Goal: Information Seeking & Learning: Learn about a topic

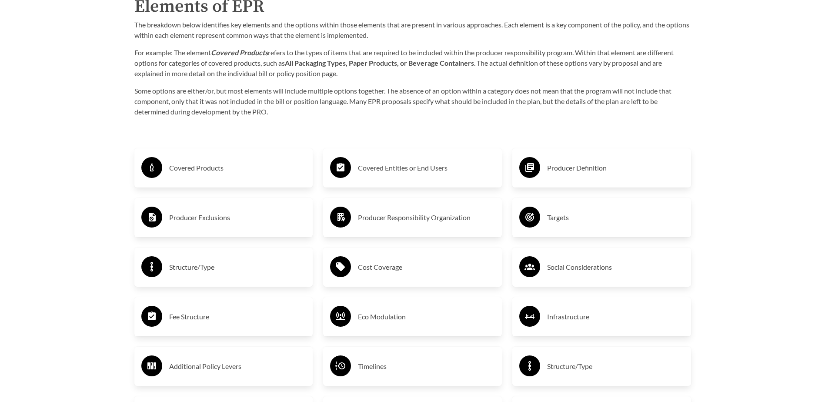
scroll to position [1435, 0]
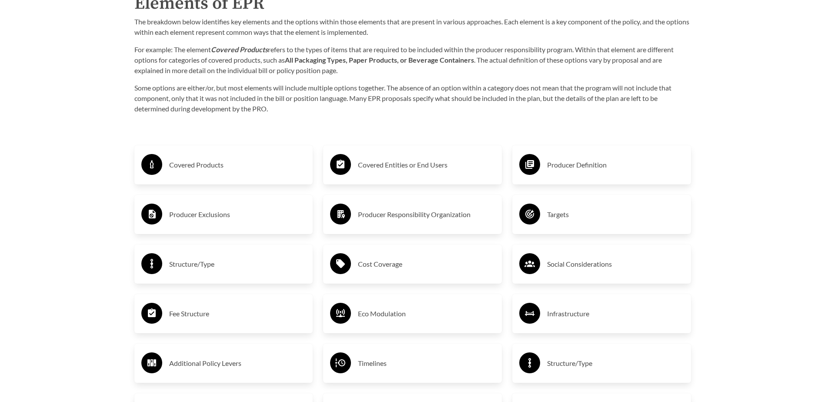
click at [214, 154] on div "Covered Products" at bounding box center [223, 164] width 165 height 25
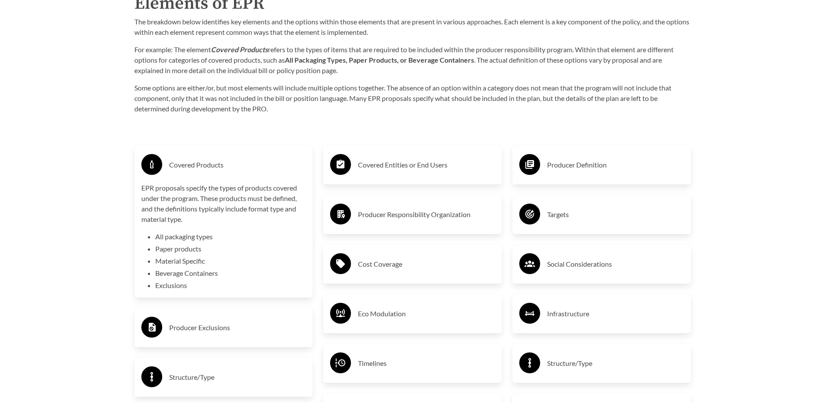
click at [248, 205] on p "EPR proposals specify the types of products covered under the program. These pr…" at bounding box center [223, 204] width 165 height 42
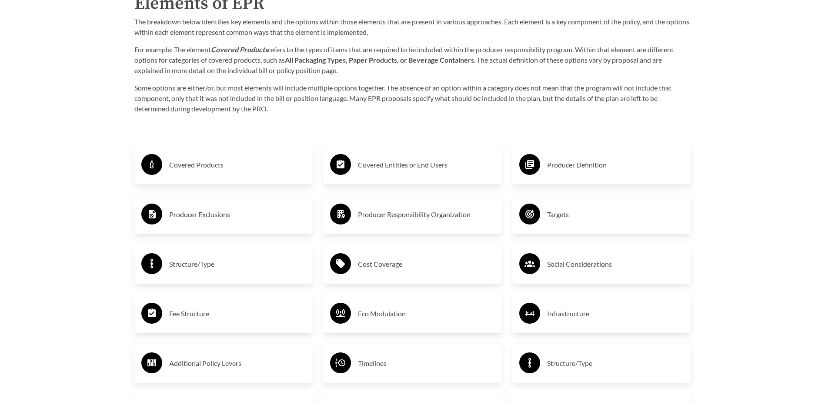
click at [254, 221] on h3 "Producer Exclusions" at bounding box center [237, 214] width 137 height 14
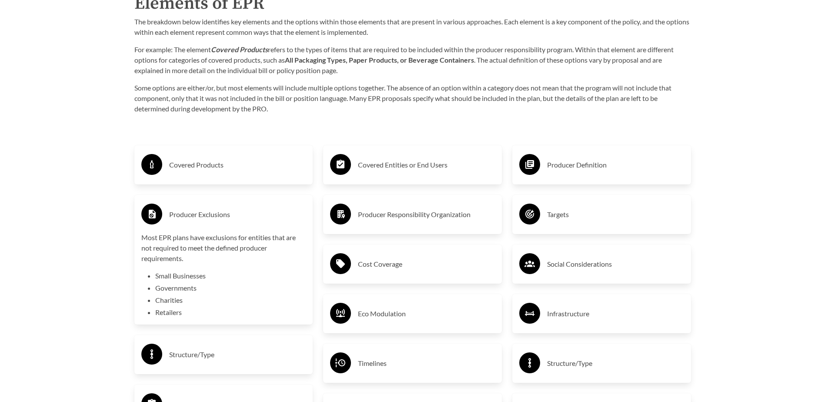
click at [254, 221] on h3 "Producer Exclusions" at bounding box center [237, 214] width 137 height 14
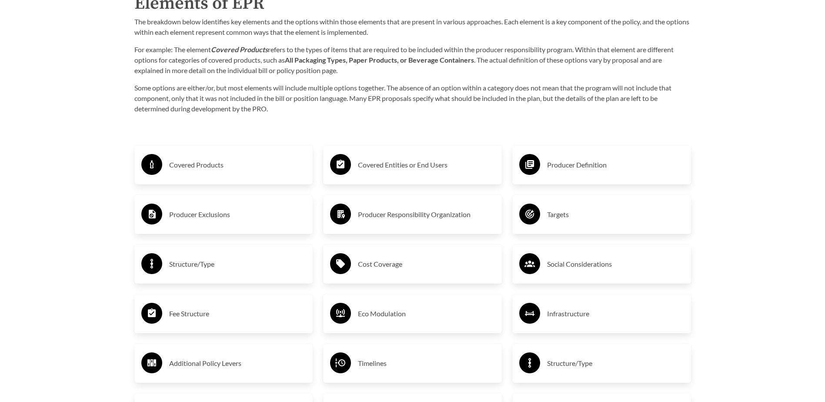
click at [166, 273] on div "Structure/Type" at bounding box center [223, 263] width 165 height 25
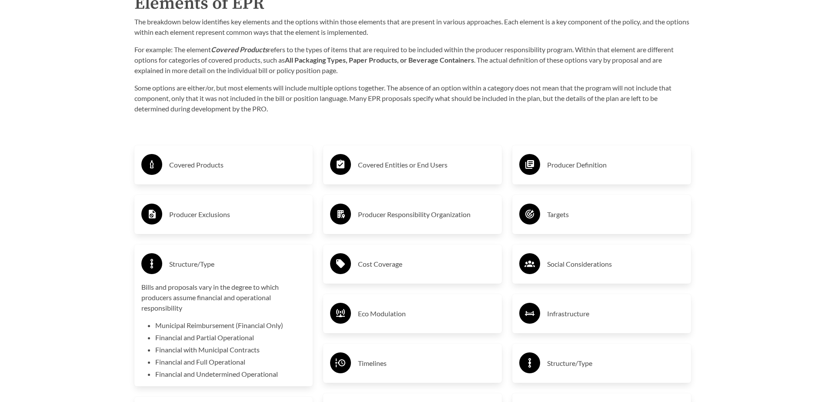
click at [166, 273] on div "Structure/Type" at bounding box center [223, 263] width 165 height 25
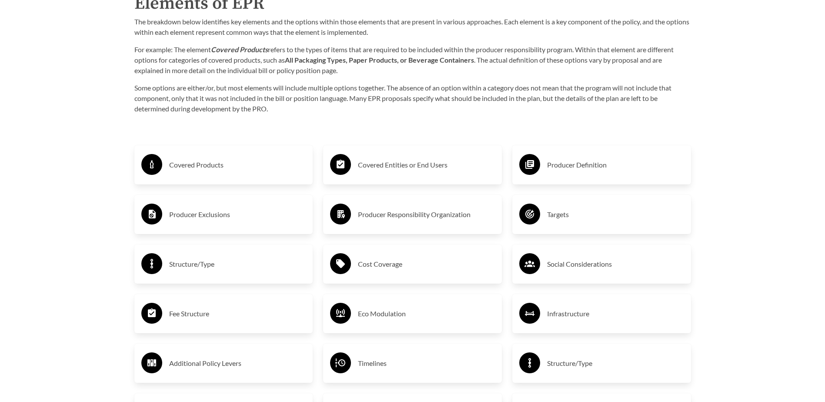
scroll to position [1479, 0]
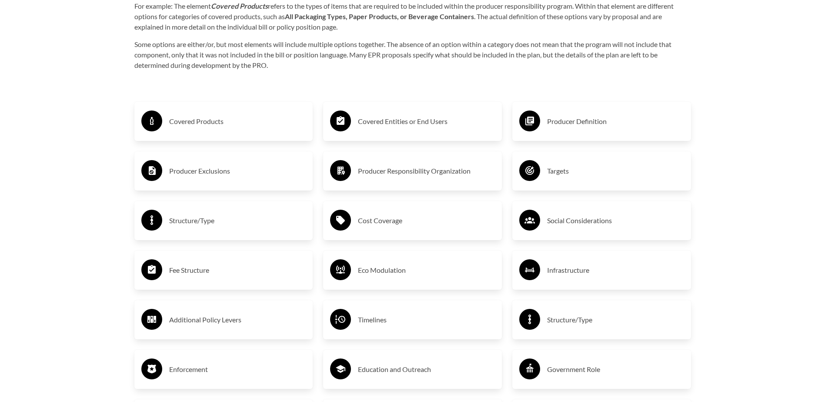
click at [239, 257] on div "Fee Structure" at bounding box center [223, 269] width 179 height 39
click at [238, 270] on h3 "Fee Structure" at bounding box center [237, 270] width 137 height 14
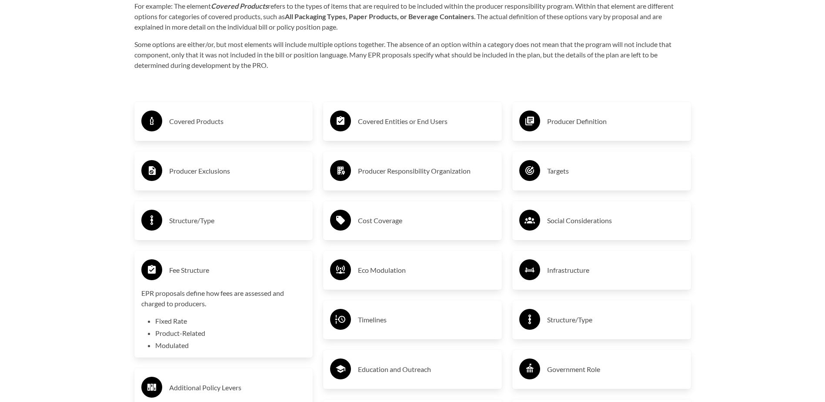
click at [227, 263] on div "Fee Structure" at bounding box center [223, 269] width 165 height 25
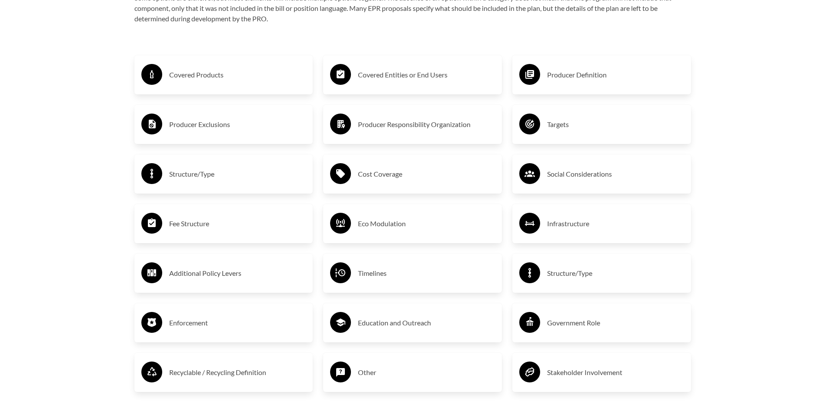
scroll to position [1392, 0]
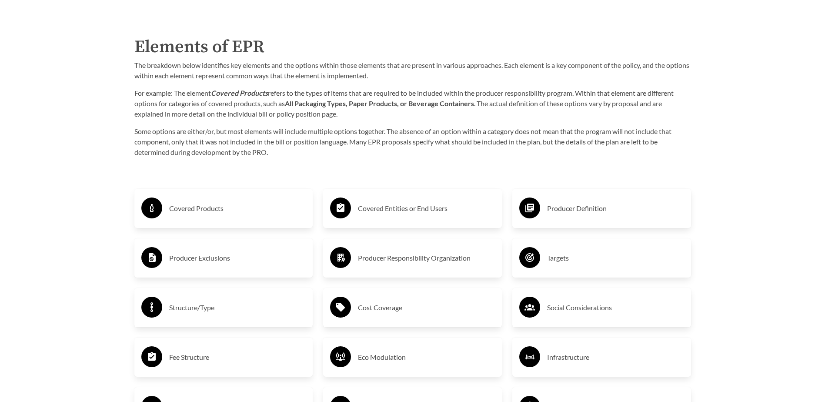
click at [610, 199] on div "Producer Definition" at bounding box center [601, 208] width 165 height 25
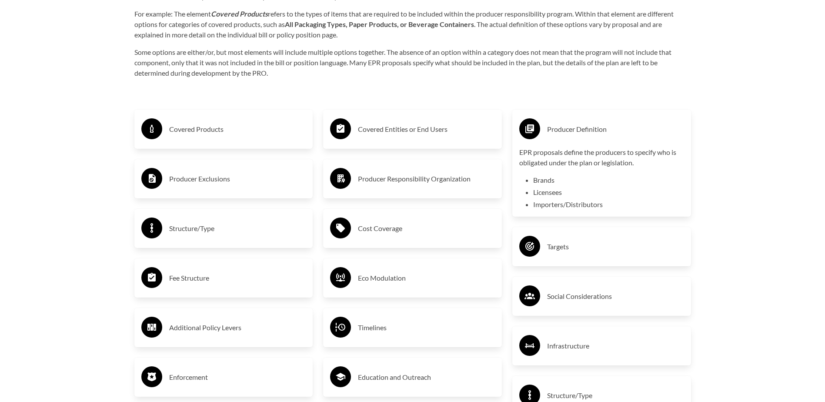
scroll to position [1479, 0]
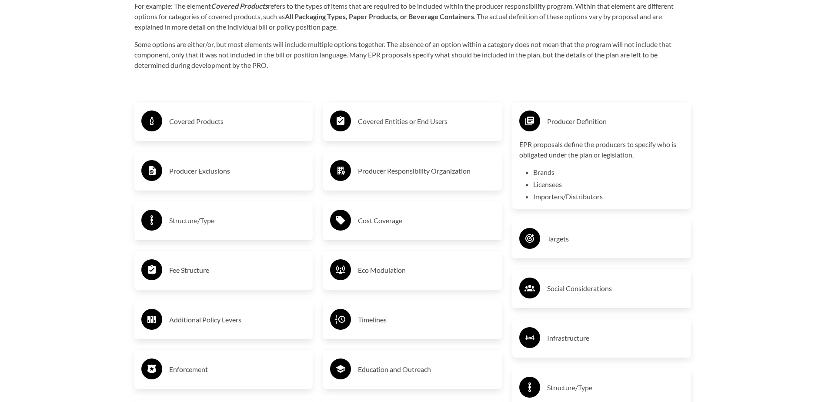
click at [456, 117] on h3 "Covered Entities or End Users" at bounding box center [426, 121] width 137 height 14
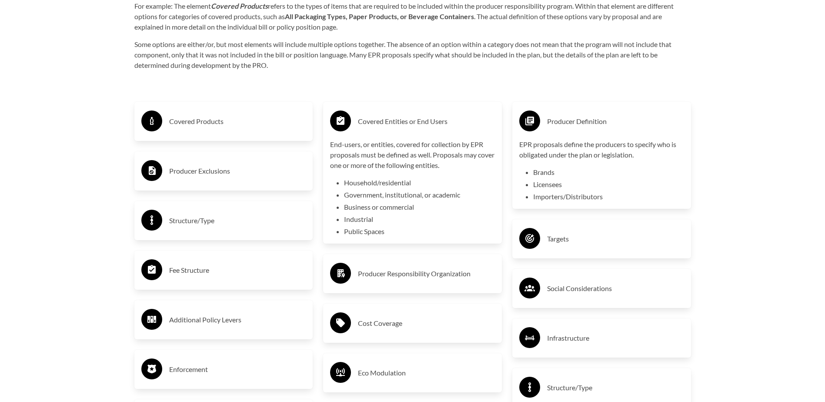
click at [456, 117] on h3 "Covered Entities or End Users" at bounding box center [426, 121] width 137 height 14
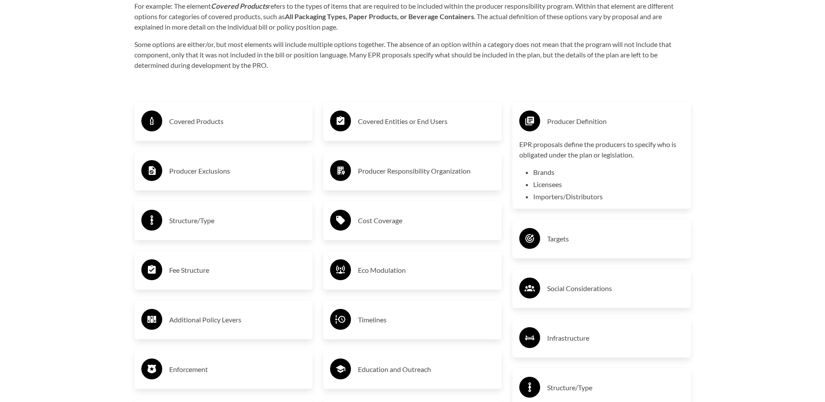
click at [598, 220] on div "Producer Definition EPR proposals define the producers to specify who is obliga…" at bounding box center [601, 304] width 189 height 436
click at [597, 223] on div "Targets" at bounding box center [601, 238] width 179 height 39
click at [593, 236] on h3 "Targets" at bounding box center [615, 239] width 137 height 14
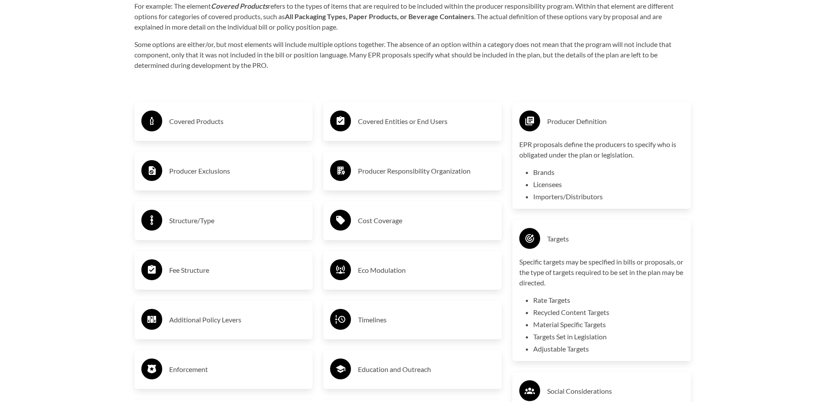
click at [593, 236] on h3 "Targets" at bounding box center [615, 239] width 137 height 14
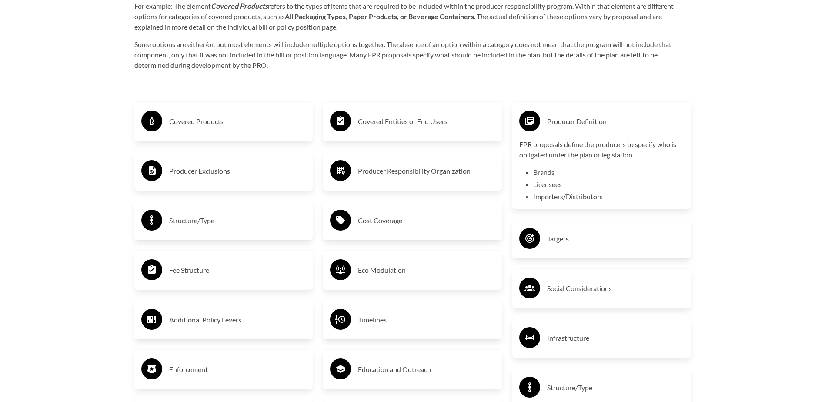
click at [224, 209] on div "Structure/Type" at bounding box center [223, 220] width 179 height 39
click at [221, 214] on div "Structure/Type" at bounding box center [223, 220] width 165 height 25
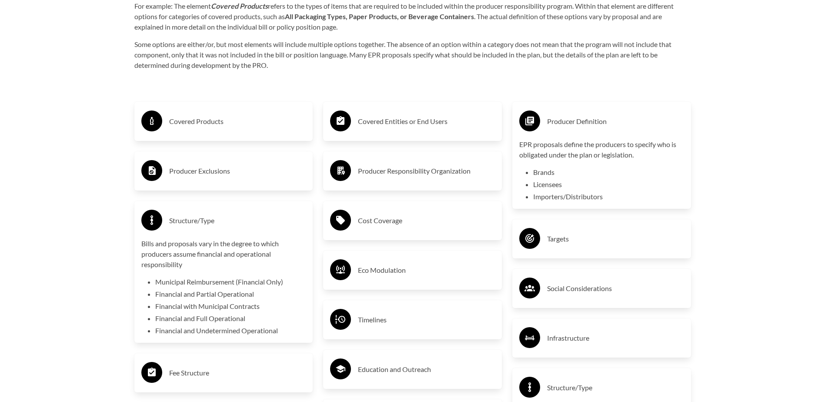
click at [221, 214] on div "Structure/Type" at bounding box center [223, 220] width 165 height 25
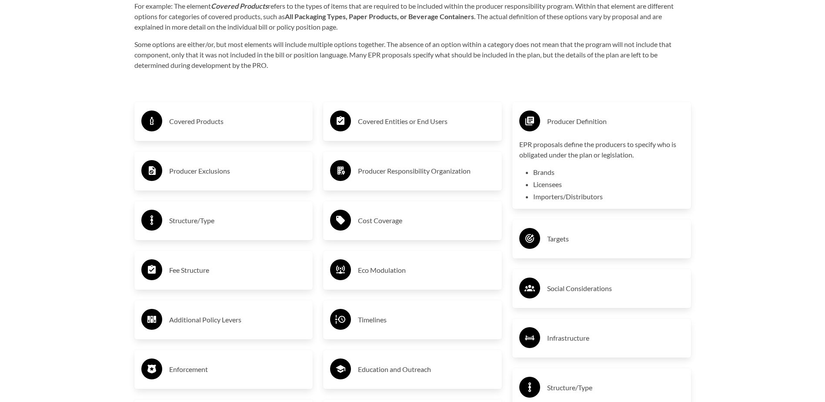
click at [221, 266] on h3 "Fee Structure" at bounding box center [237, 270] width 137 height 14
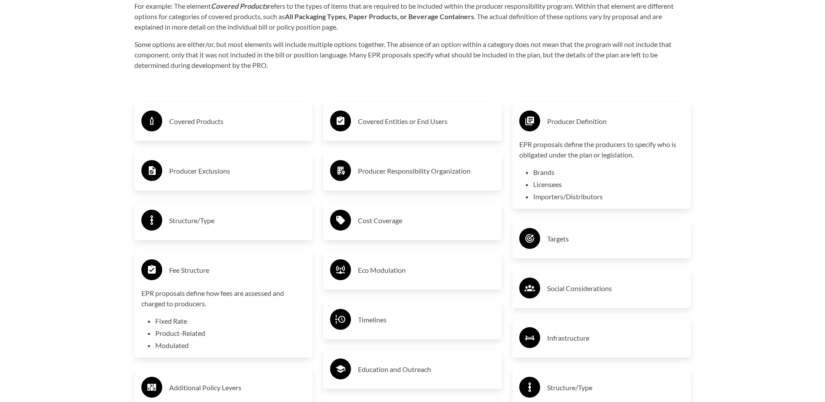
click at [221, 266] on h3 "Fee Structure" at bounding box center [237, 270] width 137 height 14
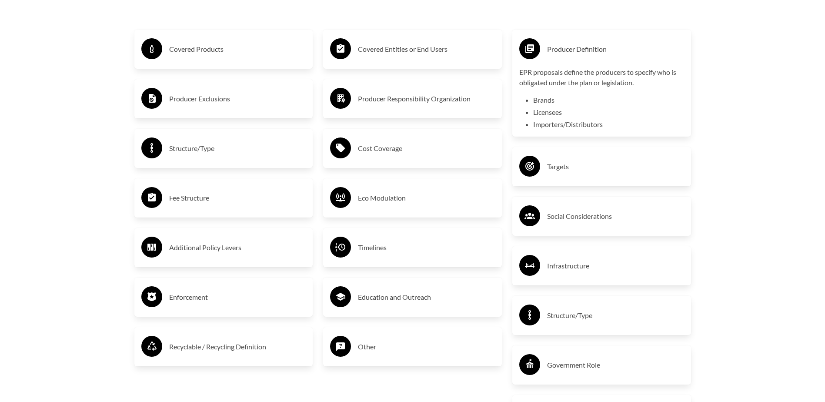
scroll to position [1566, 0]
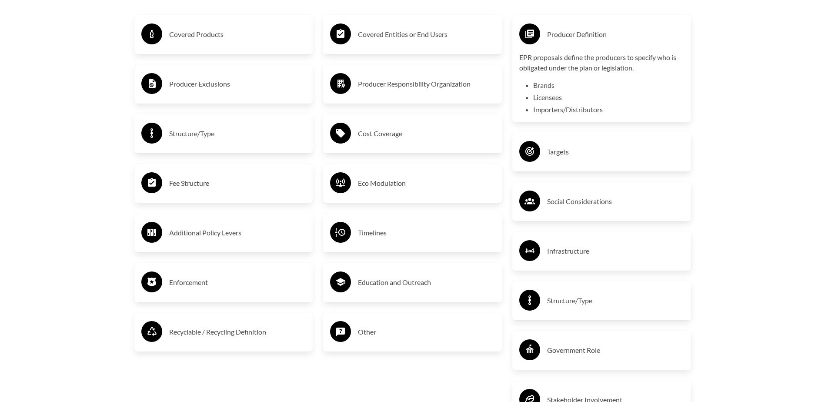
click at [220, 278] on h3 "Enforcement" at bounding box center [237, 282] width 137 height 14
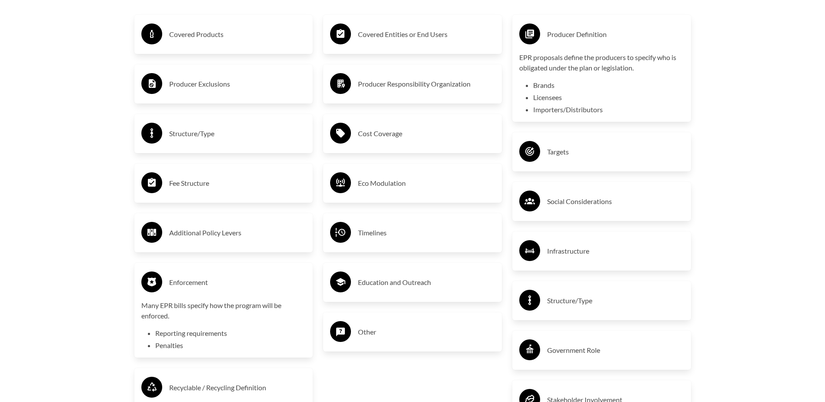
click at [166, 283] on div "Enforcement" at bounding box center [223, 282] width 165 height 25
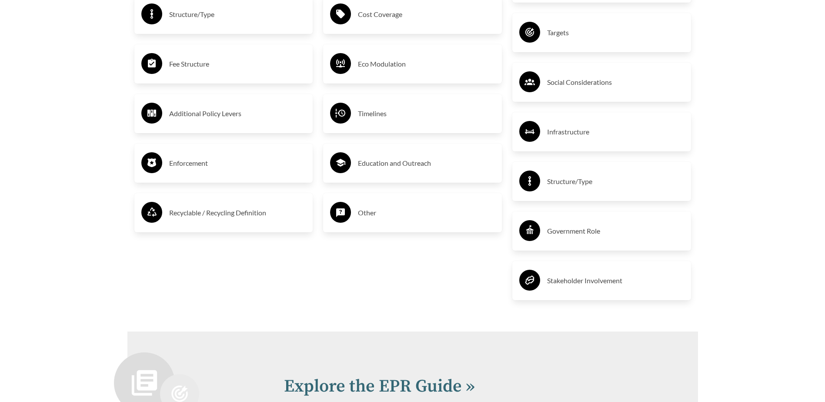
scroll to position [1696, 0]
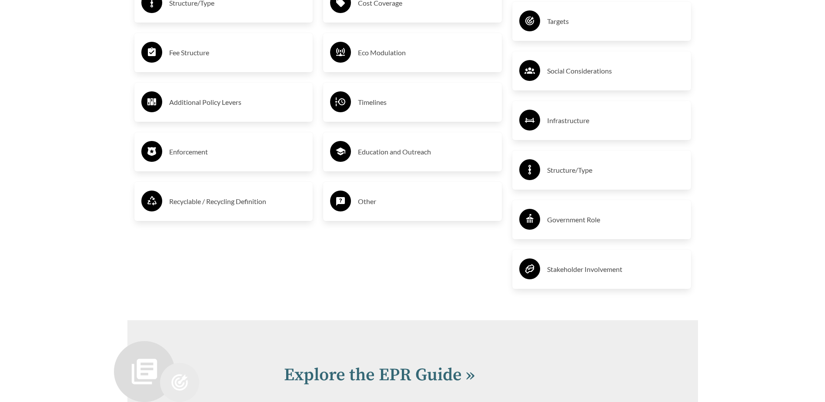
click at [226, 197] on h3 "Recyclable / Recycling Definition" at bounding box center [237, 201] width 137 height 14
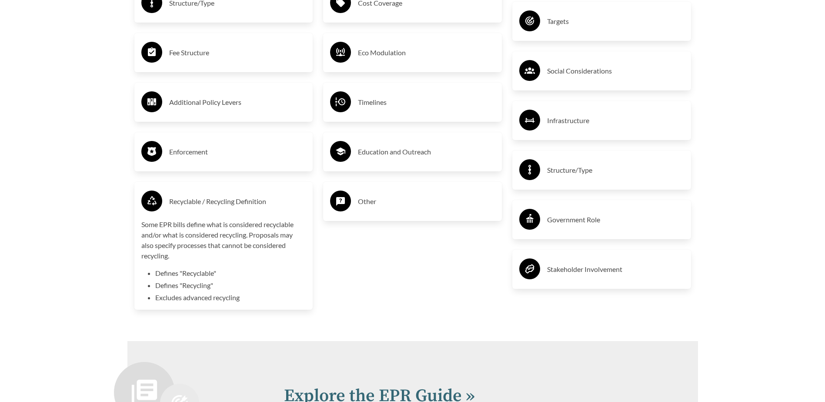
click at [225, 208] on h3 "Recyclable / Recycling Definition" at bounding box center [237, 201] width 137 height 14
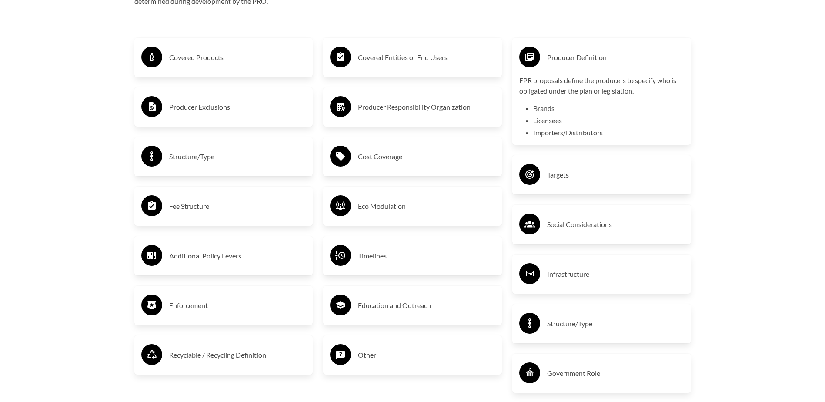
scroll to position [1522, 0]
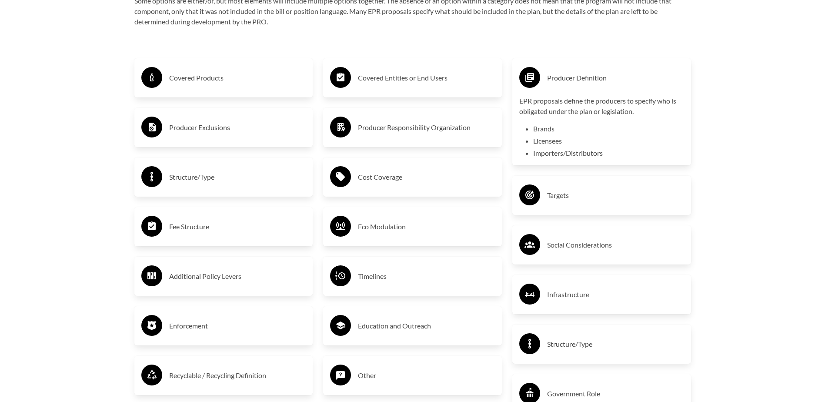
click at [373, 134] on h3 "Producer Responsibility Organization" at bounding box center [426, 127] width 137 height 14
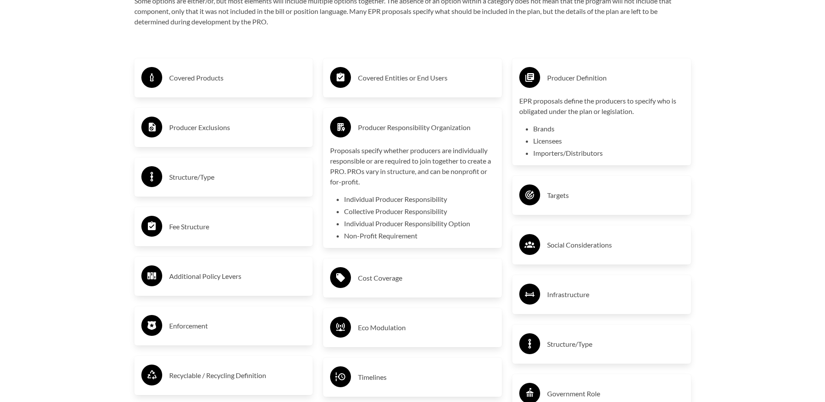
click at [399, 119] on div "Producer Responsibility Organization" at bounding box center [412, 127] width 165 height 25
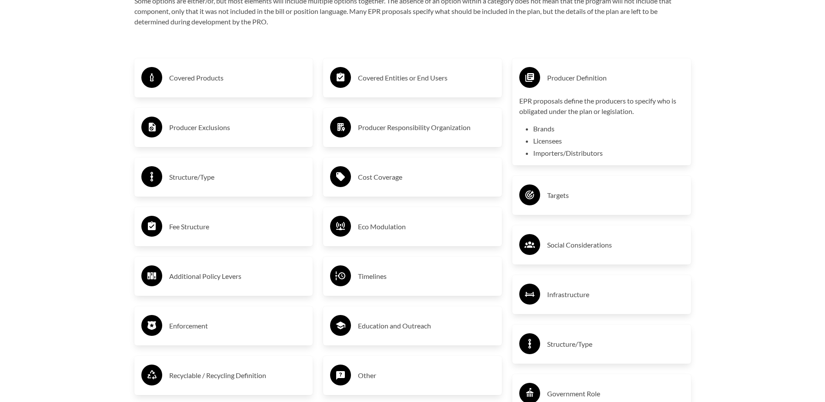
click at [581, 78] on h3 "Producer Definition" at bounding box center [615, 78] width 137 height 14
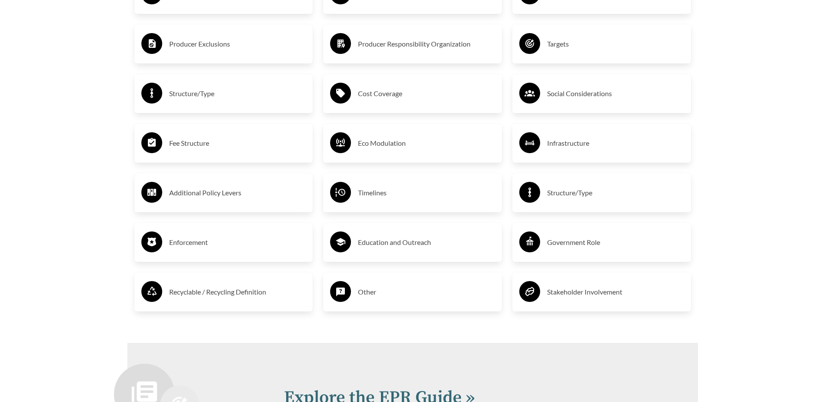
scroll to position [1609, 0]
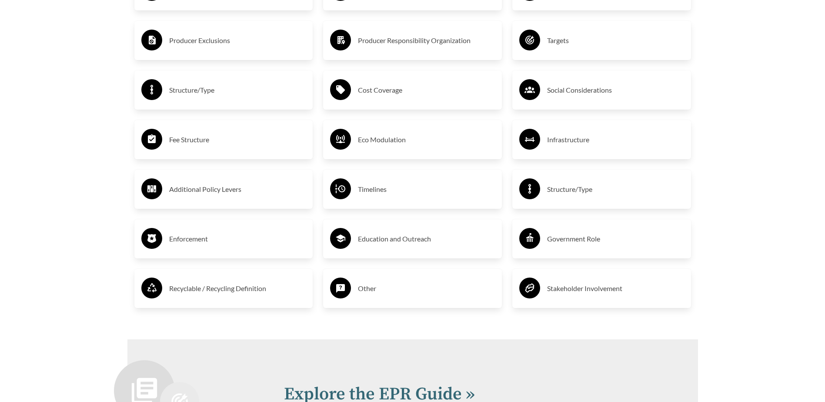
click at [582, 190] on h3 "Structure/Type" at bounding box center [615, 189] width 137 height 14
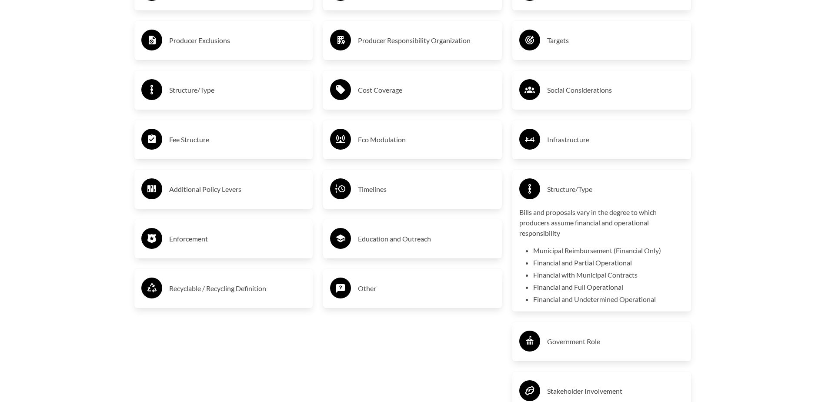
click at [582, 190] on h3 "Structure/Type" at bounding box center [615, 189] width 137 height 14
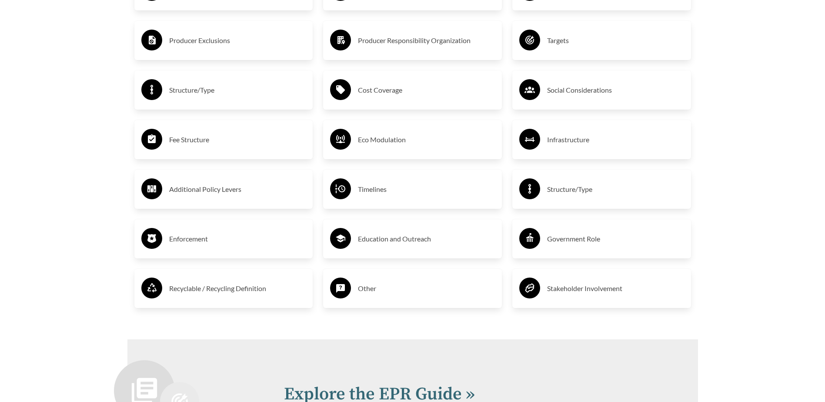
click at [576, 234] on h3 "Government Role" at bounding box center [615, 239] width 137 height 14
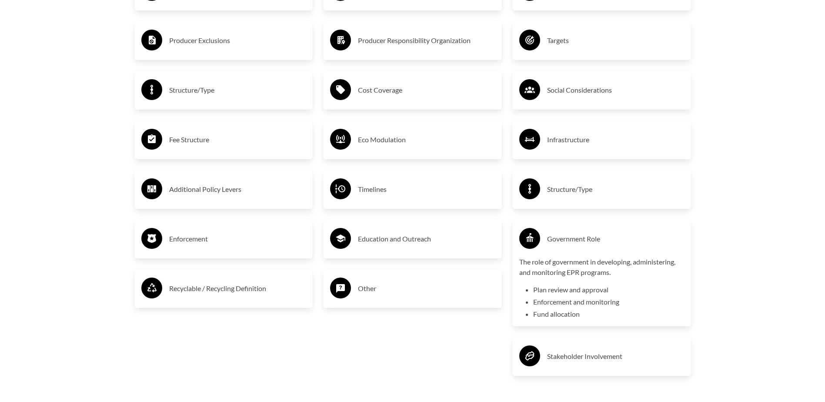
click at [575, 234] on h3 "Government Role" at bounding box center [615, 239] width 137 height 14
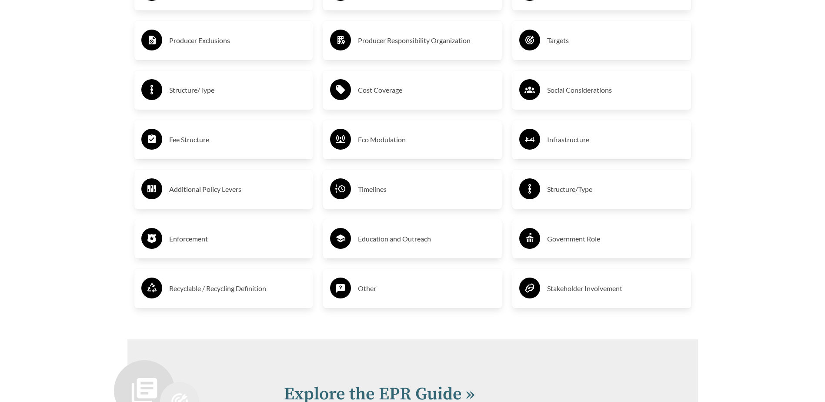
click at [415, 234] on h3 "Education and Outreach" at bounding box center [426, 239] width 137 height 14
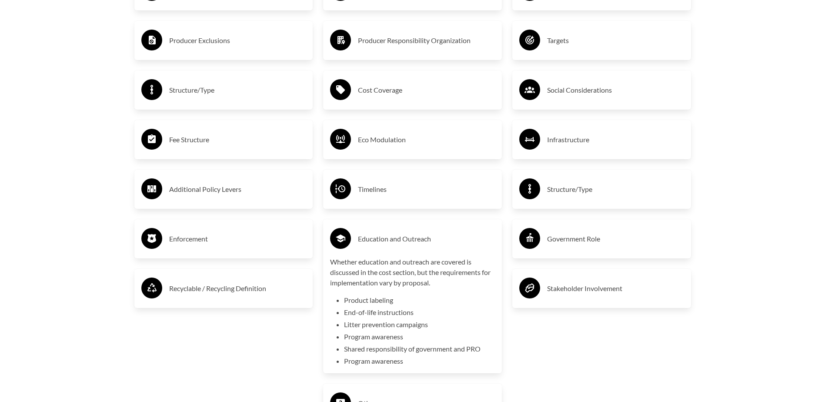
click at [415, 234] on h3 "Education and Outreach" at bounding box center [426, 239] width 137 height 14
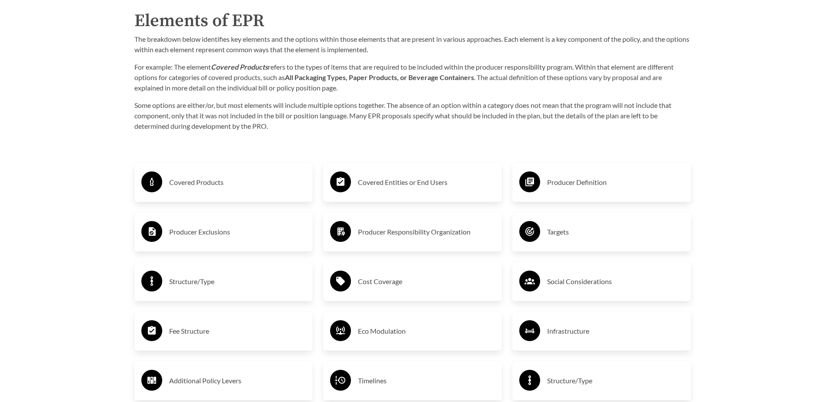
scroll to position [1435, 0]
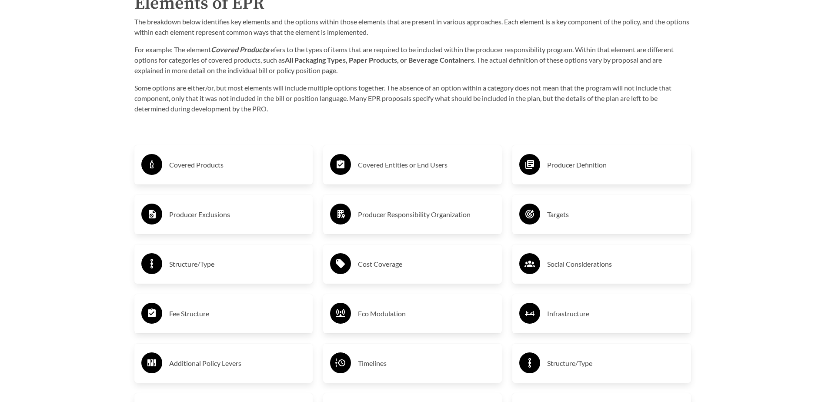
click at [409, 157] on div "Covered Entities or End Users" at bounding box center [412, 164] width 165 height 25
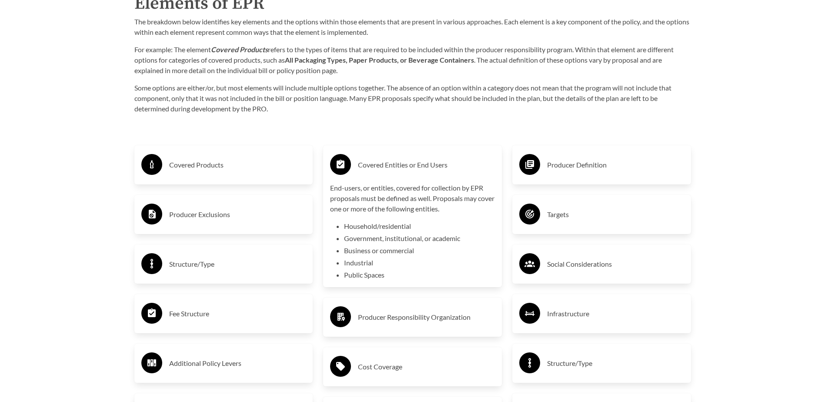
click at [377, 171] on h3 "Covered Entities or End Users" at bounding box center [426, 165] width 137 height 14
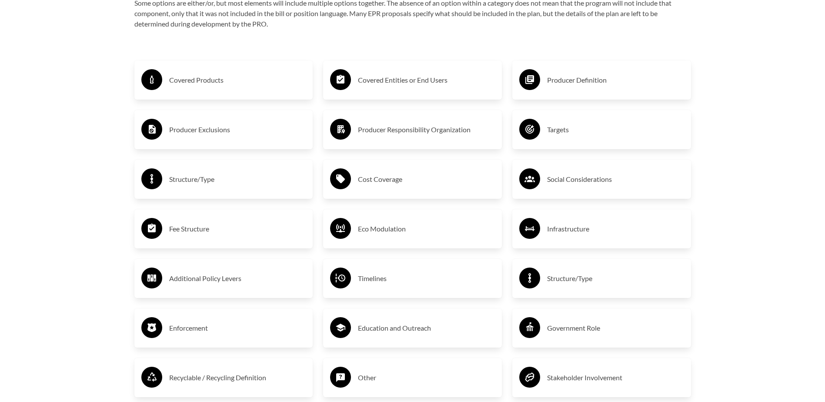
scroll to position [1522, 0]
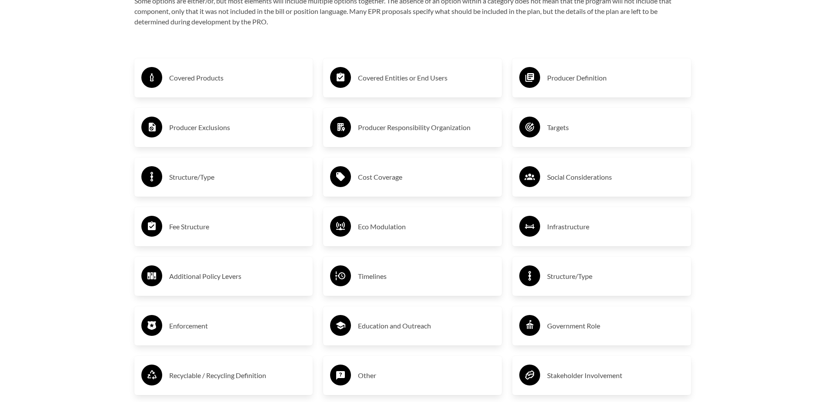
click at [367, 193] on div "Cost Coverage" at bounding box center [412, 176] width 179 height 39
click at [367, 183] on h3 "Cost Coverage" at bounding box center [426, 177] width 137 height 14
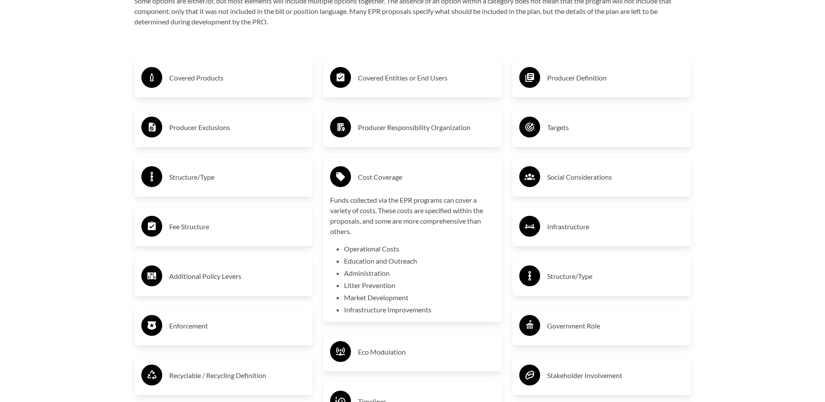
click at [367, 183] on h3 "Cost Coverage" at bounding box center [426, 177] width 137 height 14
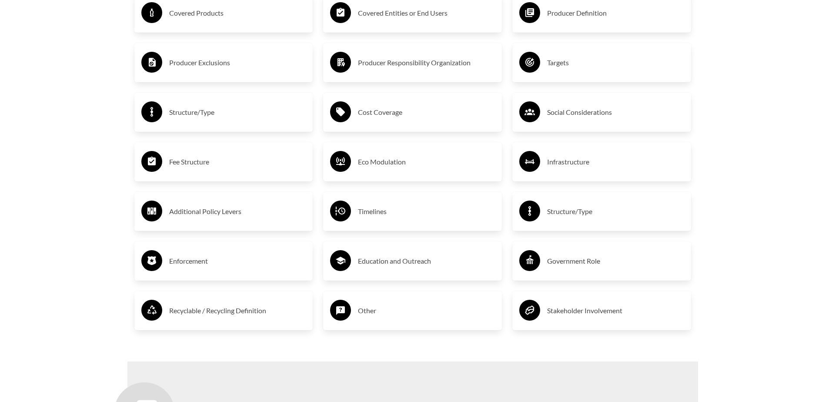
scroll to position [1566, 0]
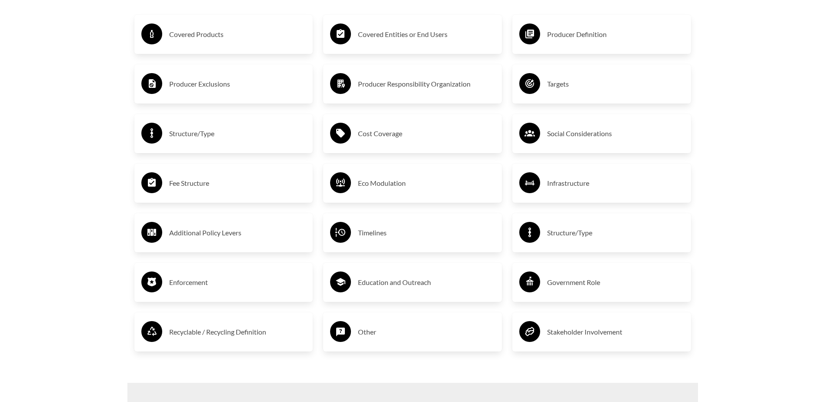
click at [268, 27] on div "Covered Products" at bounding box center [223, 34] width 165 height 25
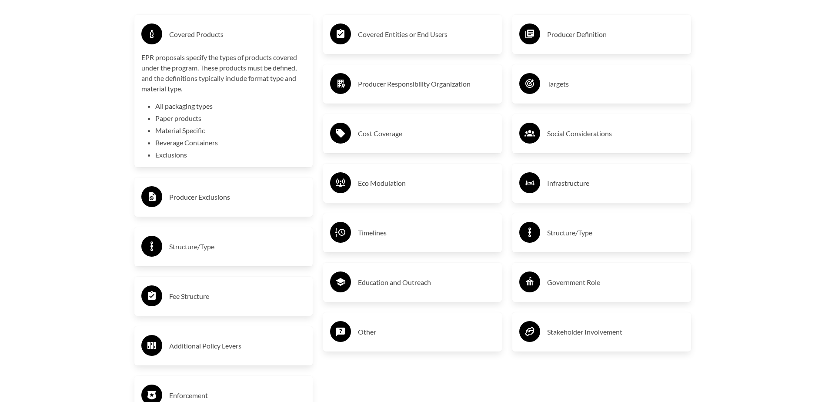
click at [213, 36] on h3 "Covered Products" at bounding box center [237, 34] width 137 height 14
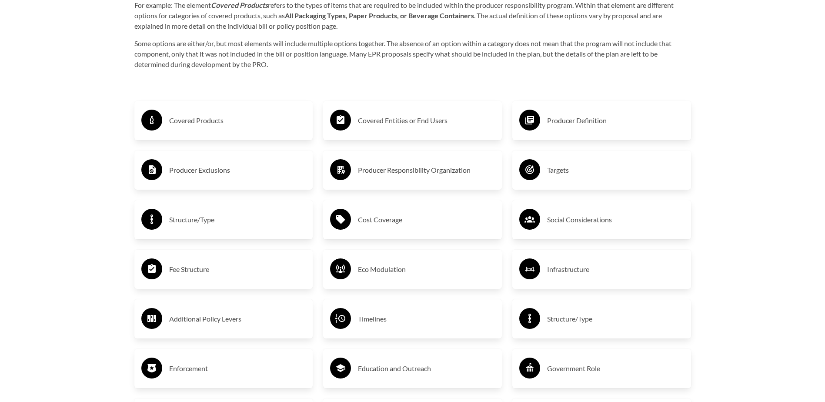
scroll to position [1479, 0]
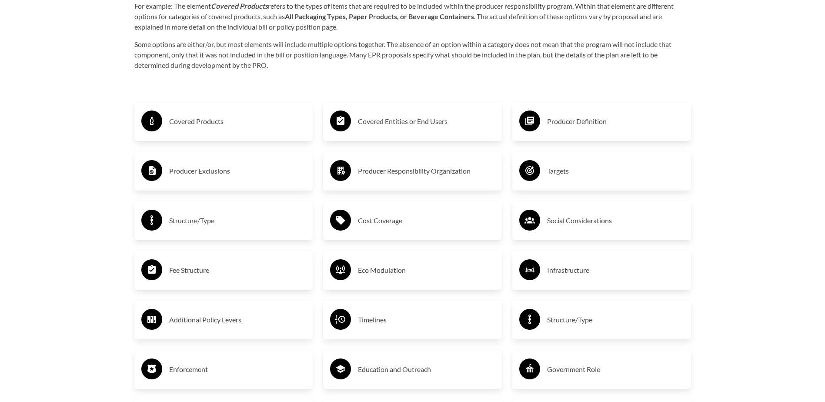
click at [578, 160] on div "Targets" at bounding box center [601, 170] width 165 height 25
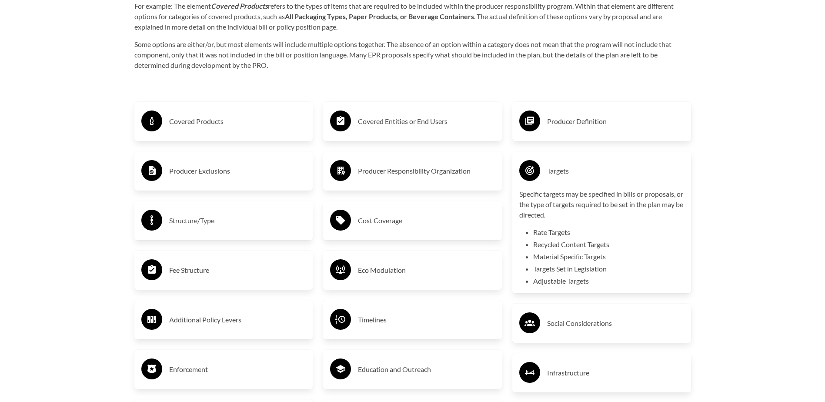
drag, startPoint x: 535, startPoint y: 179, endPoint x: 530, endPoint y: 181, distance: 5.5
click at [535, 179] on circle at bounding box center [529, 170] width 21 height 21
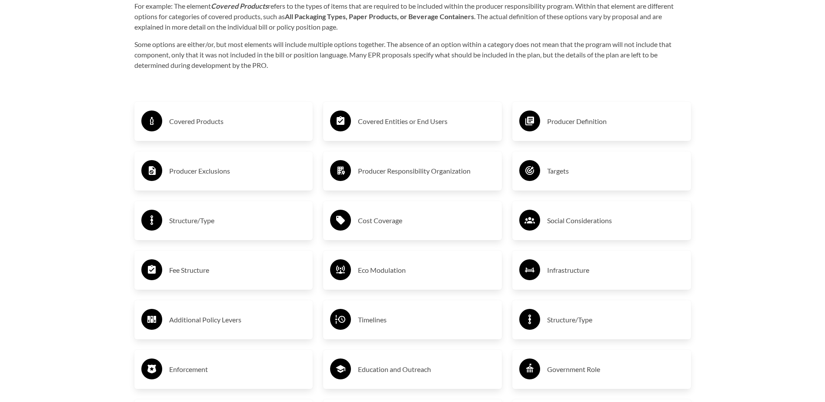
click at [221, 280] on div "Fee Structure" at bounding box center [223, 269] width 165 height 25
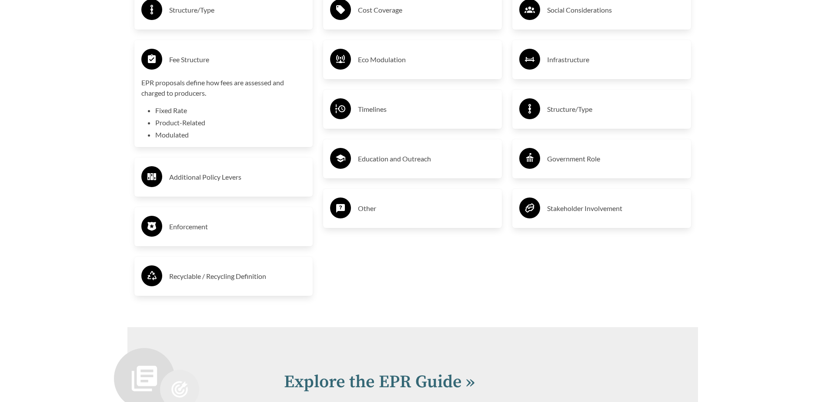
scroll to position [1609, 0]
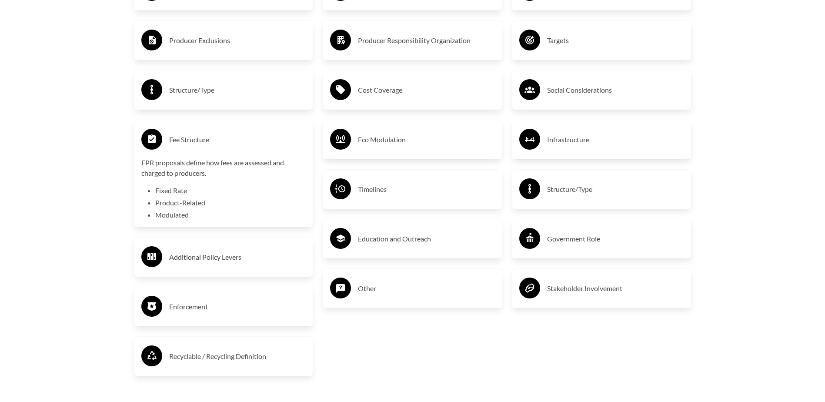
click at [197, 302] on h3 "Enforcement" at bounding box center [237, 307] width 137 height 14
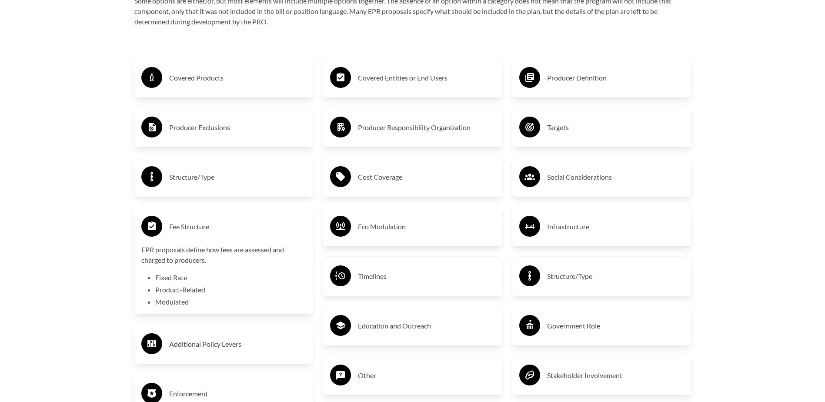
scroll to position [1566, 0]
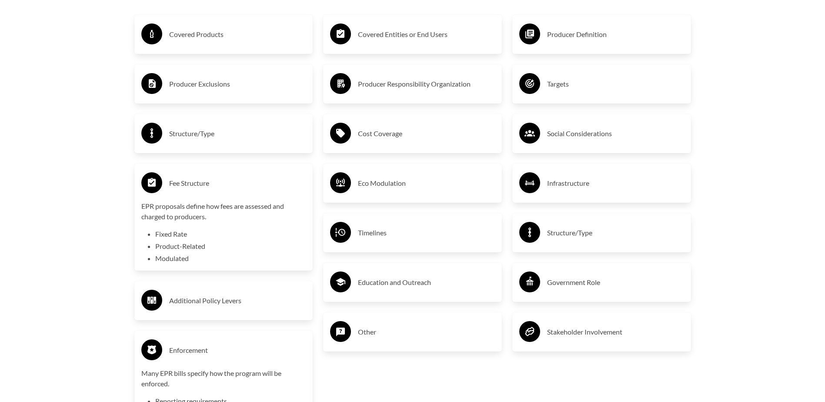
click at [650, 279] on h3 "Government Role" at bounding box center [615, 282] width 137 height 14
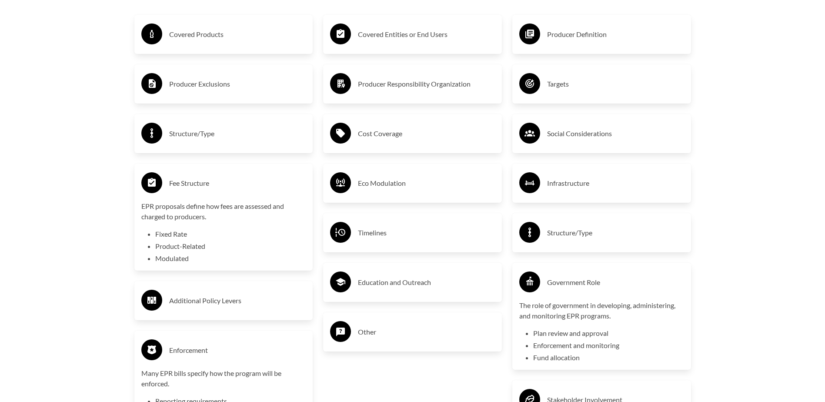
drag, startPoint x: 194, startPoint y: 180, endPoint x: 301, endPoint y: 200, distance: 108.8
click at [194, 180] on h3 "Fee Structure" at bounding box center [237, 183] width 137 height 14
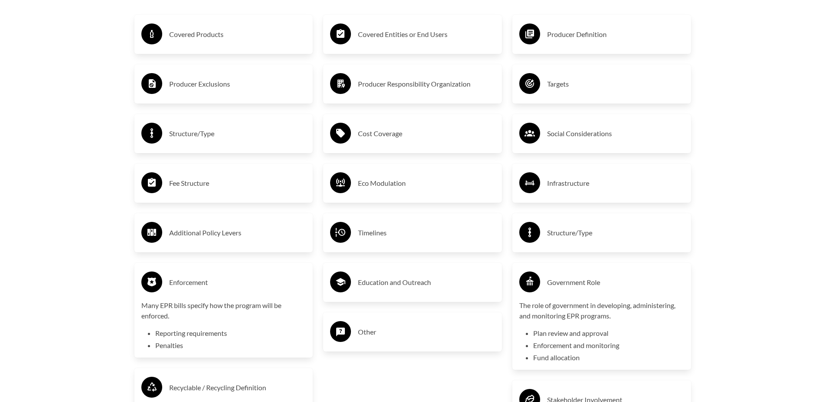
click at [441, 224] on div "Timelines" at bounding box center [412, 232] width 165 height 25
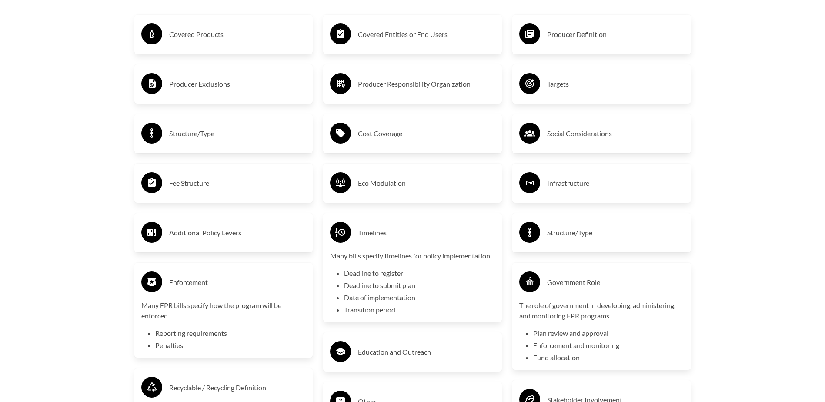
click at [184, 282] on h3 "Enforcement" at bounding box center [237, 282] width 137 height 14
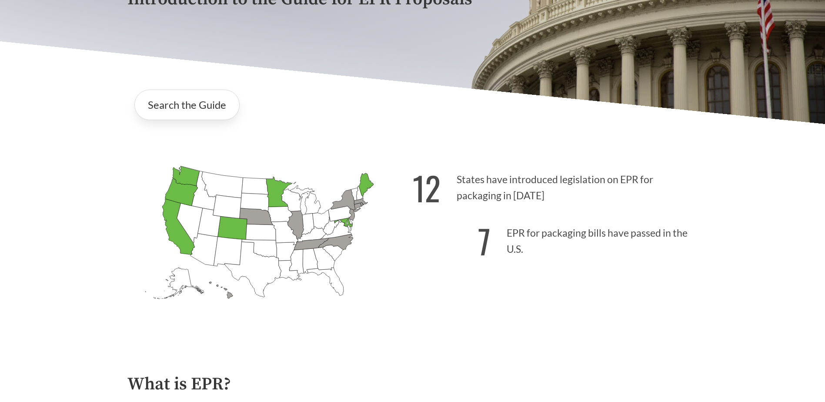
scroll to position [87, 0]
